Goal: Task Accomplishment & Management: Manage account settings

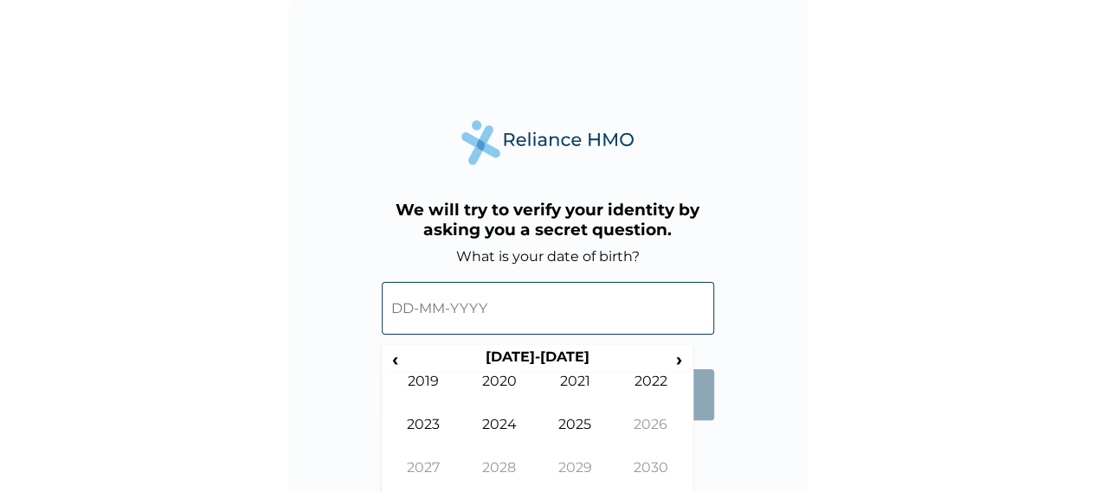
click at [415, 307] on input "text" at bounding box center [548, 308] width 332 height 53
click at [388, 361] on span "‹" at bounding box center [395, 360] width 18 height 22
click at [394, 364] on span "‹" at bounding box center [395, 360] width 18 height 22
click at [443, 434] on td "1993" at bounding box center [424, 437] width 76 height 43
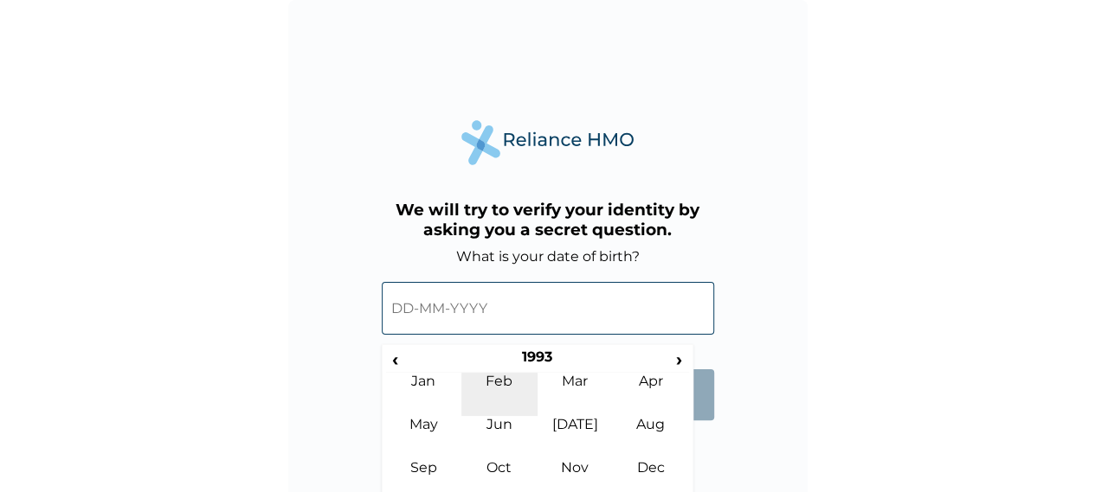
click at [506, 392] on td "Feb" at bounding box center [499, 394] width 76 height 43
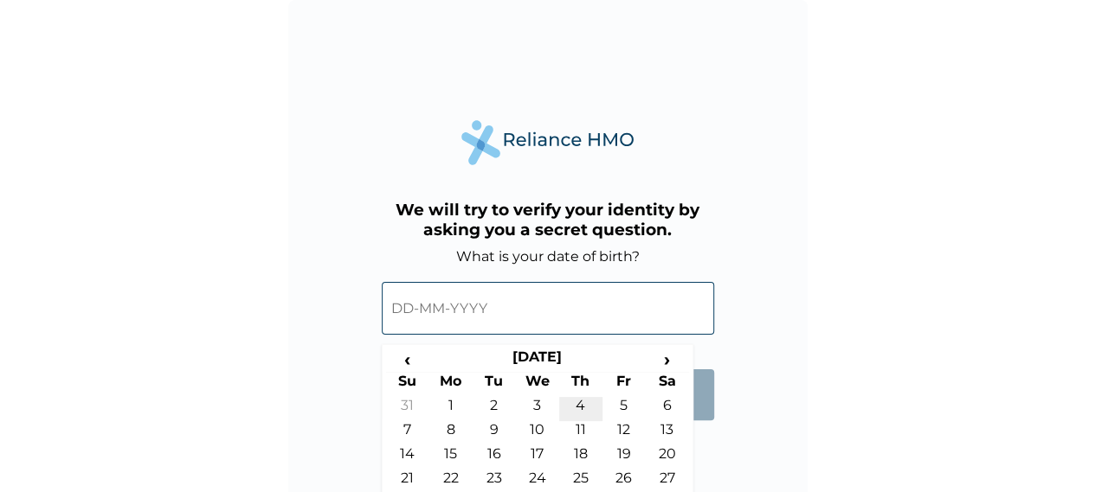
click at [572, 412] on td "4" at bounding box center [580, 409] width 43 height 24
type input "04-02-1993"
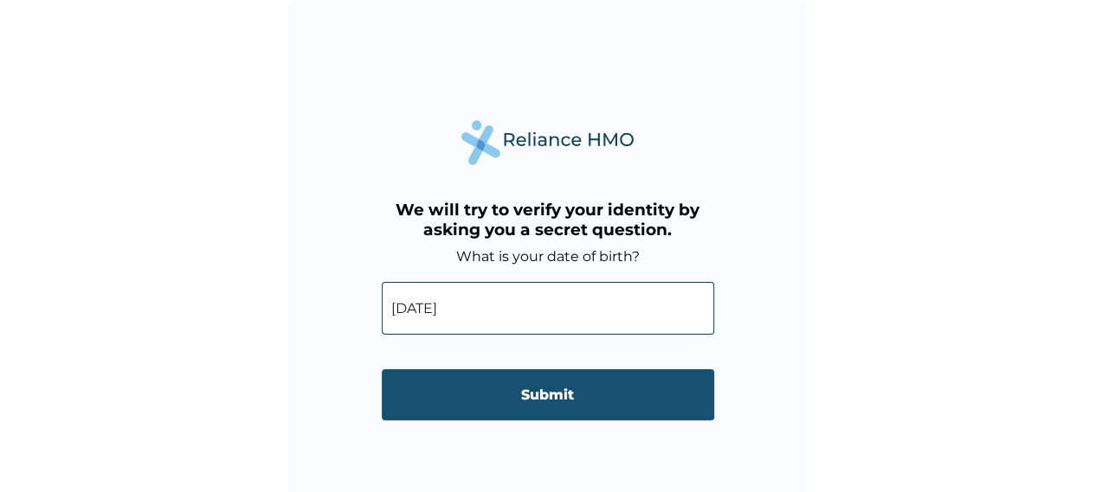
click at [567, 401] on input "Submit" at bounding box center [548, 395] width 332 height 51
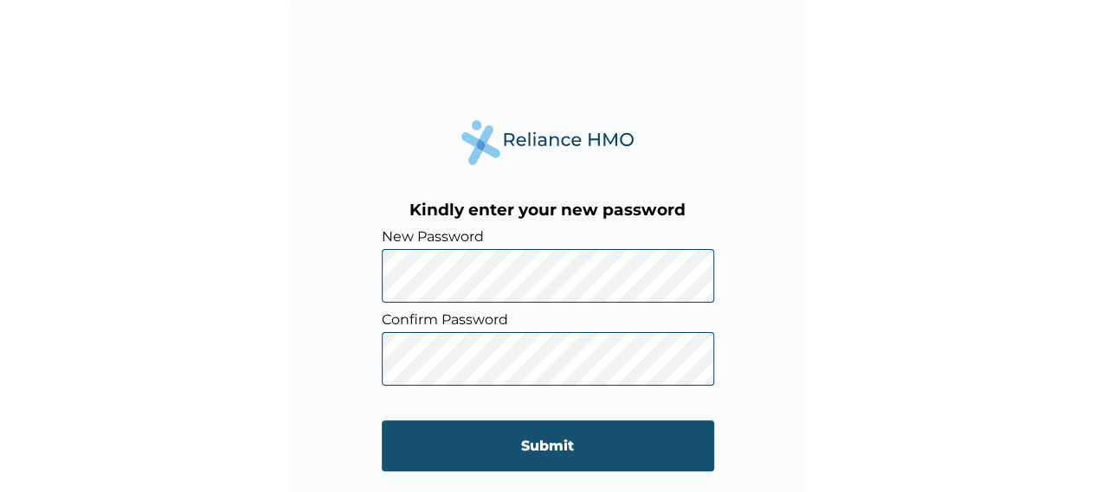
click at [559, 448] on input "Submit" at bounding box center [548, 446] width 332 height 51
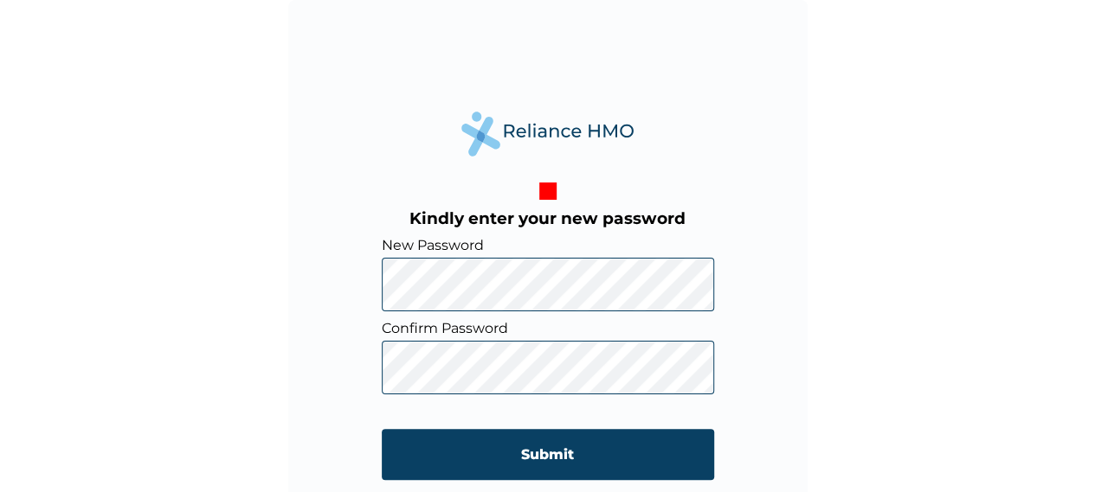
scroll to position [26, 0]
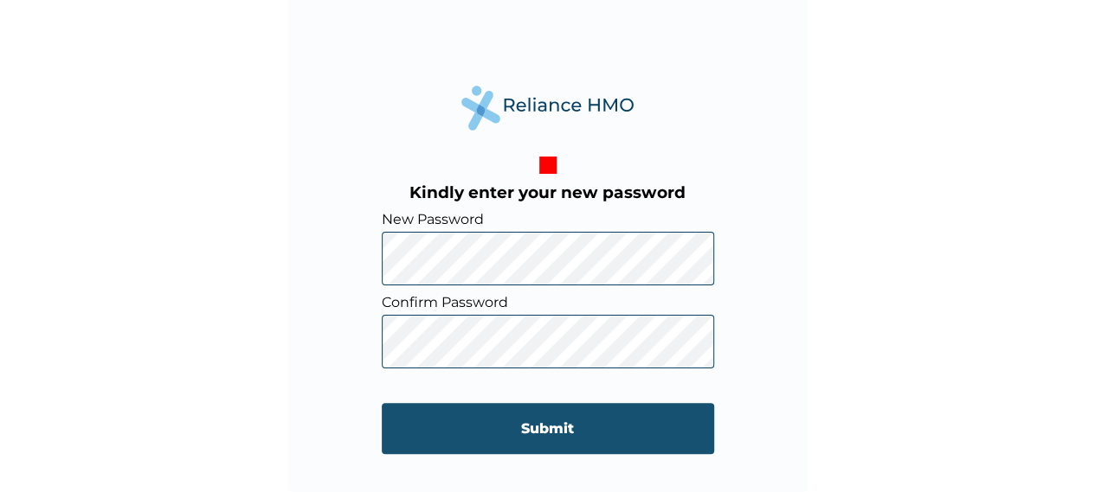
click at [522, 421] on input "Submit" at bounding box center [548, 428] width 332 height 51
click at [549, 427] on input "Submit" at bounding box center [548, 428] width 332 height 51
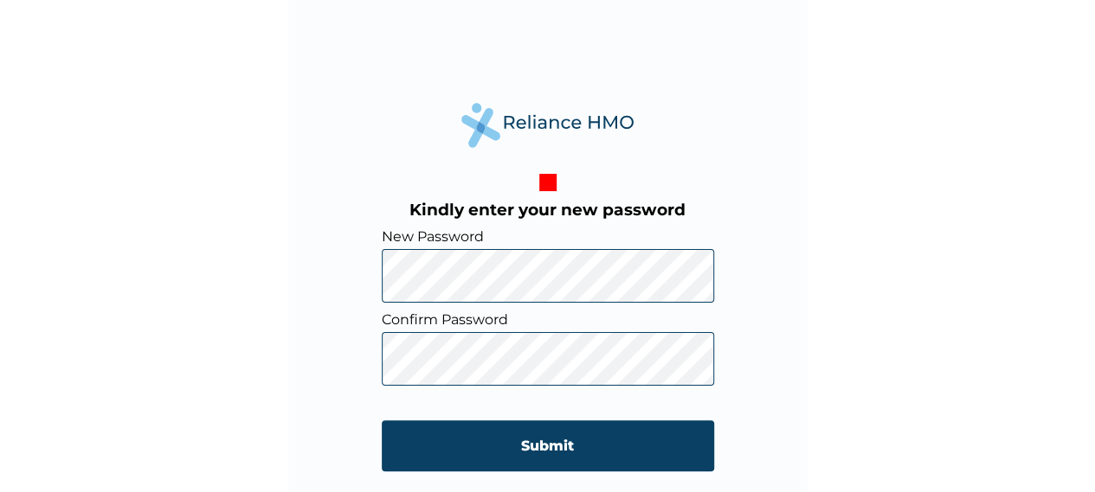
scroll to position [0, 0]
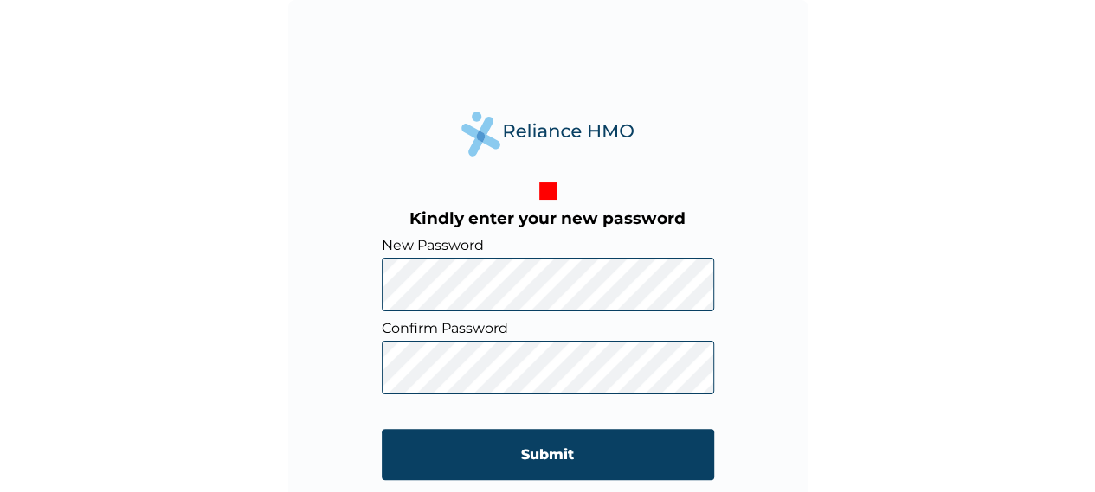
click at [724, 87] on div "Kindly enter your new password New Password Confirm Password Submit" at bounding box center [547, 259] width 519 height 519
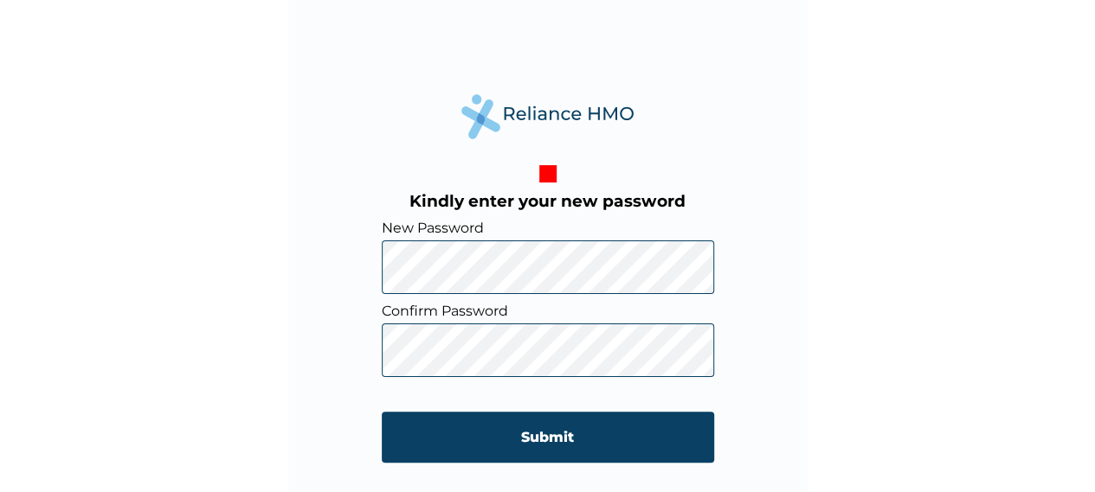
scroll to position [26, 0]
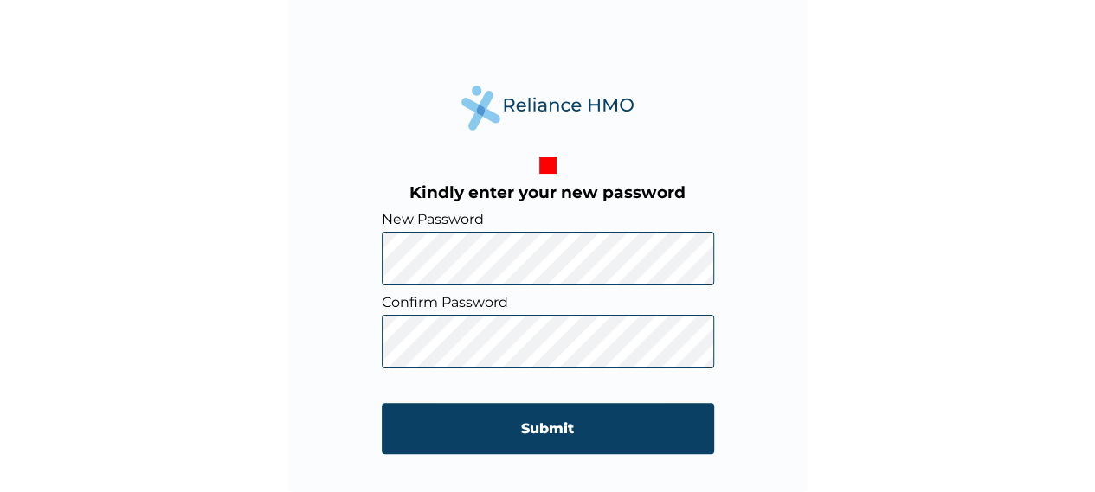
click at [492, 287] on form "New Password Confirm Password Submit" at bounding box center [548, 341] width 332 height 260
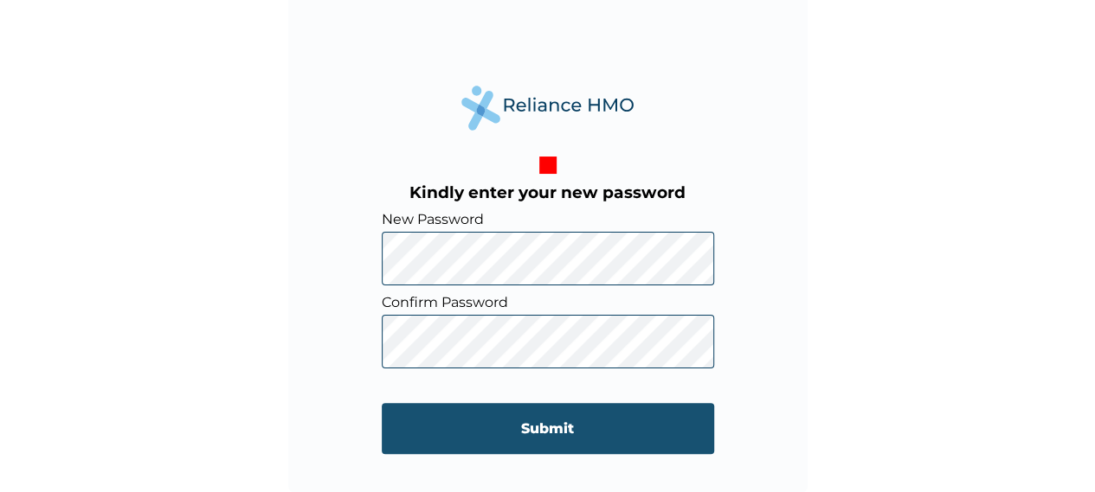
click at [520, 429] on input "Submit" at bounding box center [548, 428] width 332 height 51
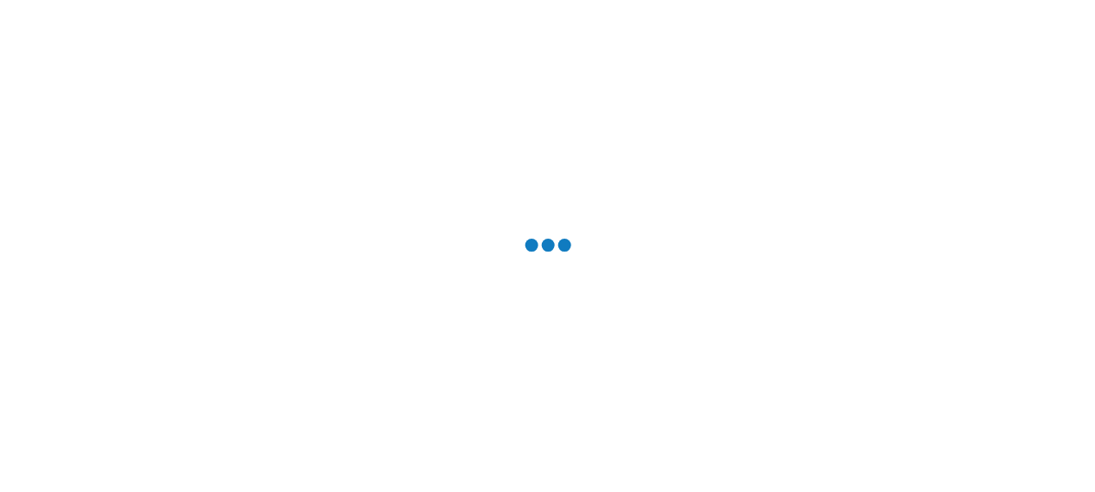
scroll to position [0, 0]
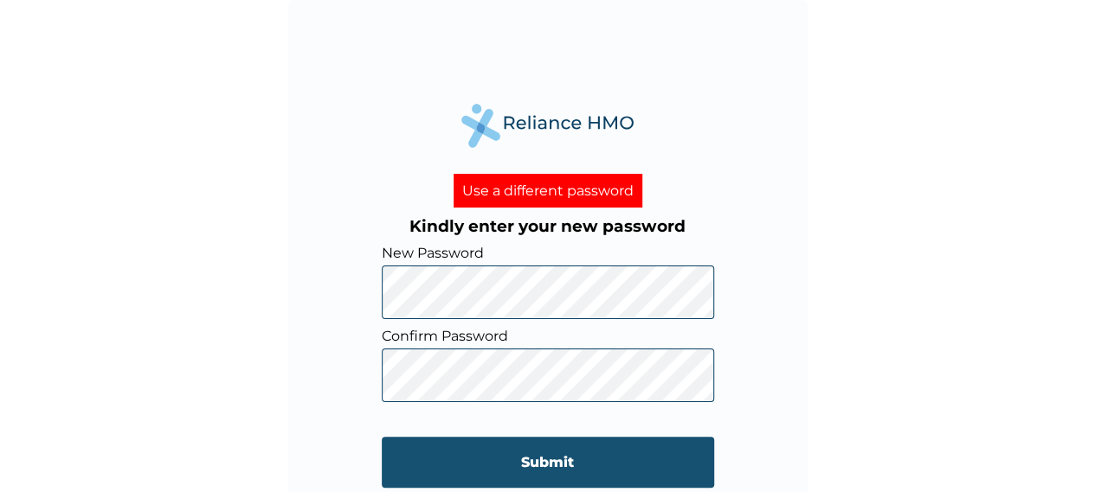
click at [550, 473] on input "Submit" at bounding box center [548, 462] width 332 height 51
